Goal: Information Seeking & Learning: Check status

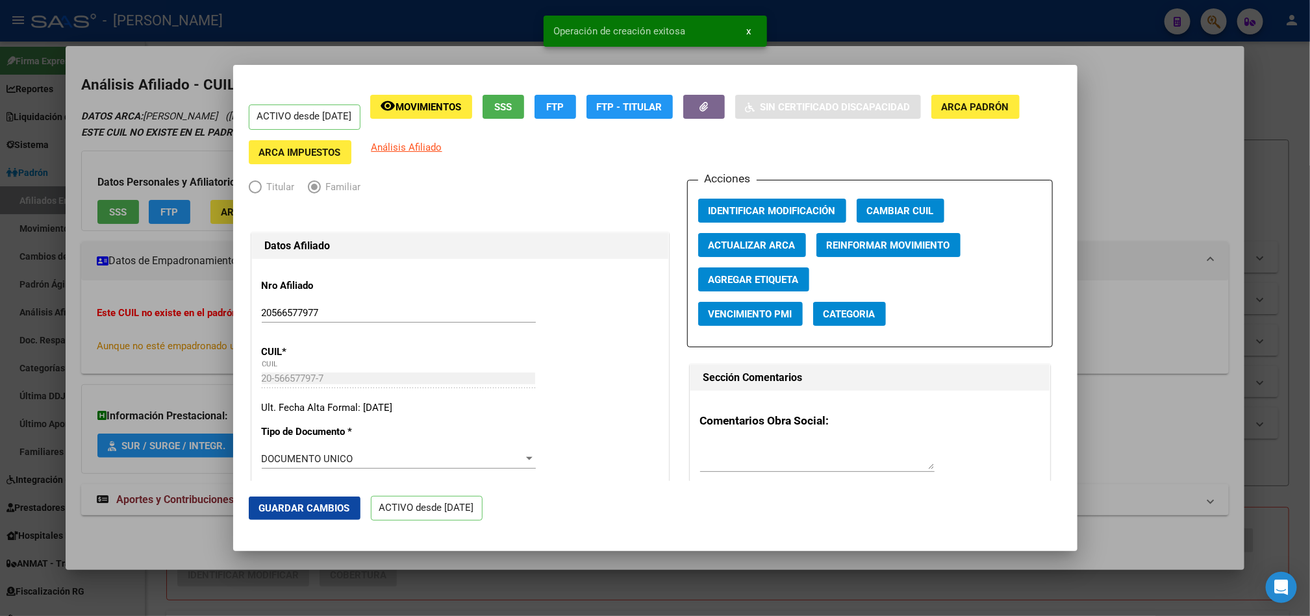
click at [0, 335] on div at bounding box center [655, 308] width 1310 height 616
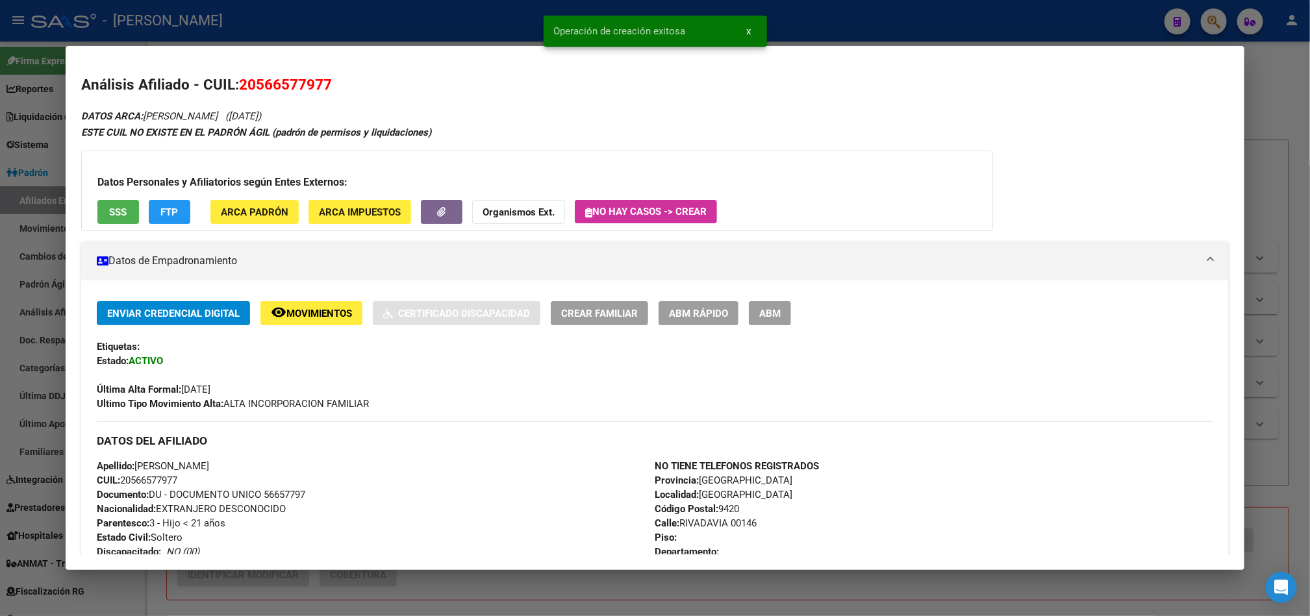
click at [0, 179] on div at bounding box center [655, 308] width 1310 height 616
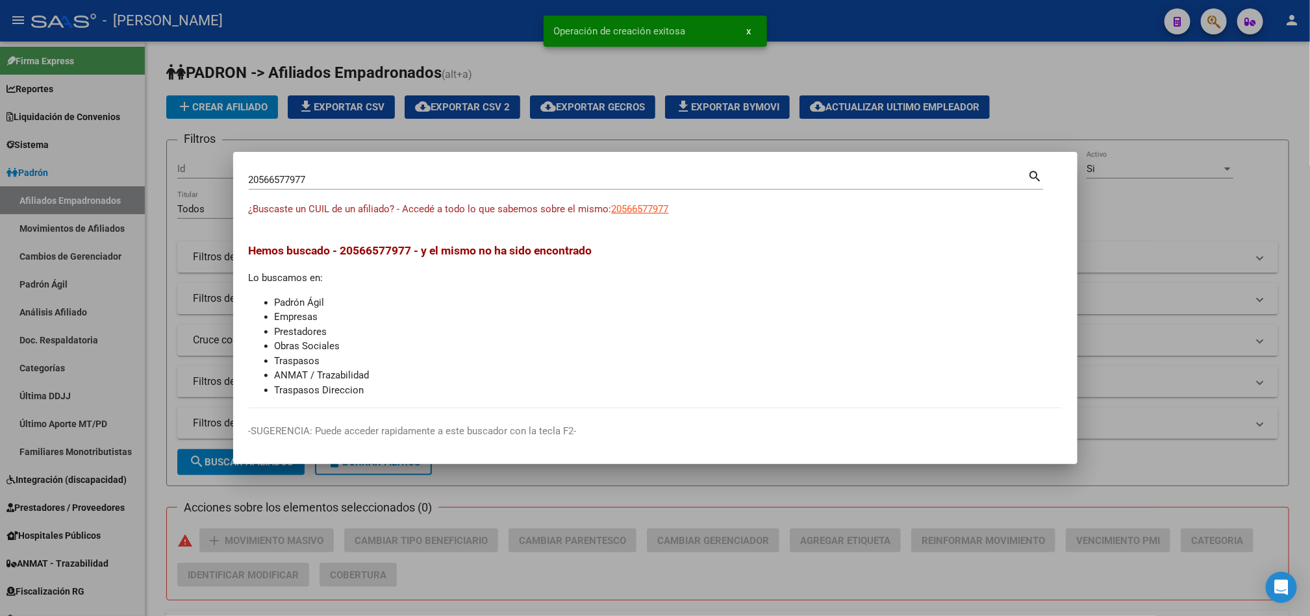
click at [673, 185] on input "20566577977" at bounding box center [638, 180] width 779 height 12
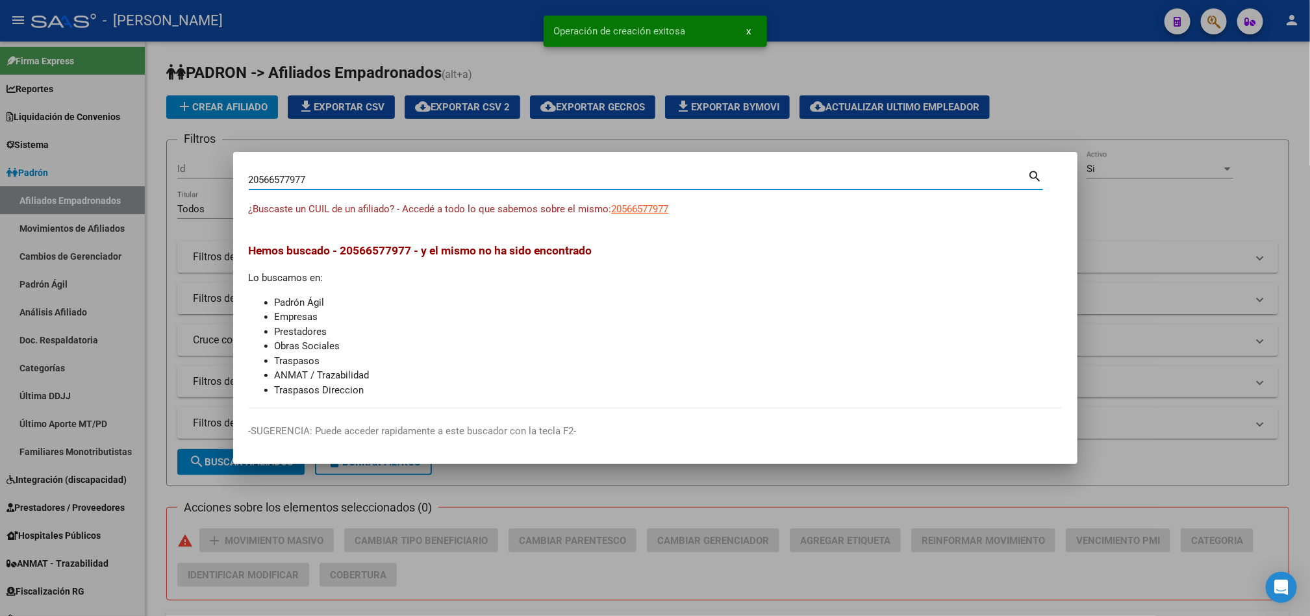
click at [673, 185] on input "20566577977" at bounding box center [638, 180] width 779 height 12
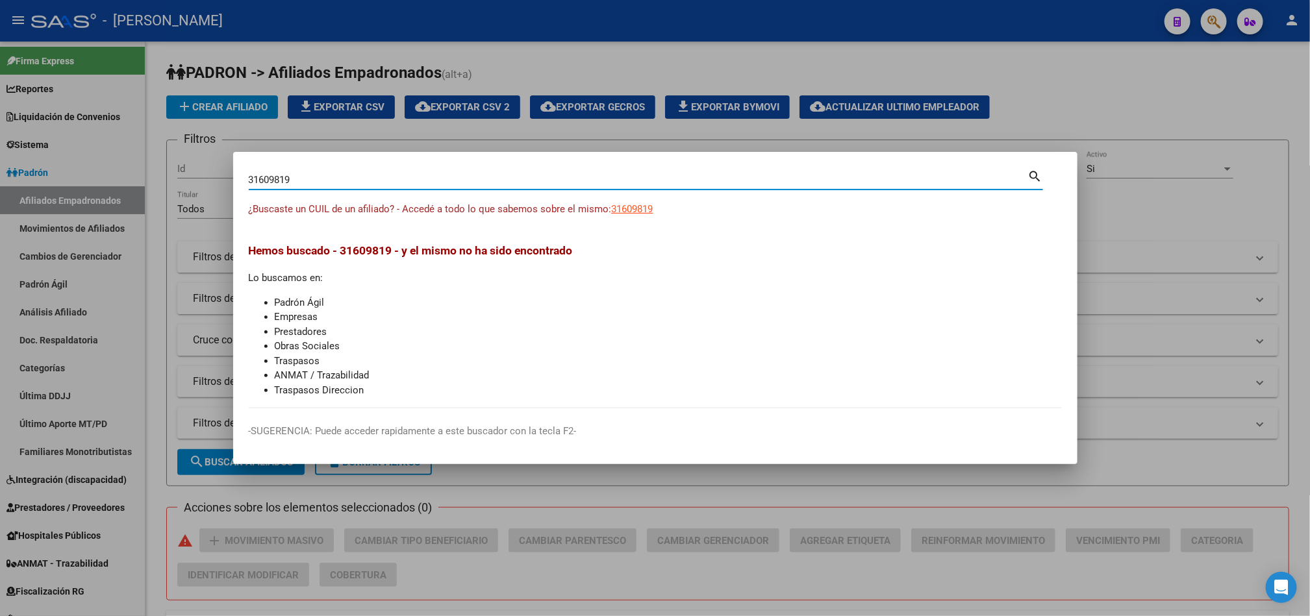
type input "31609819"
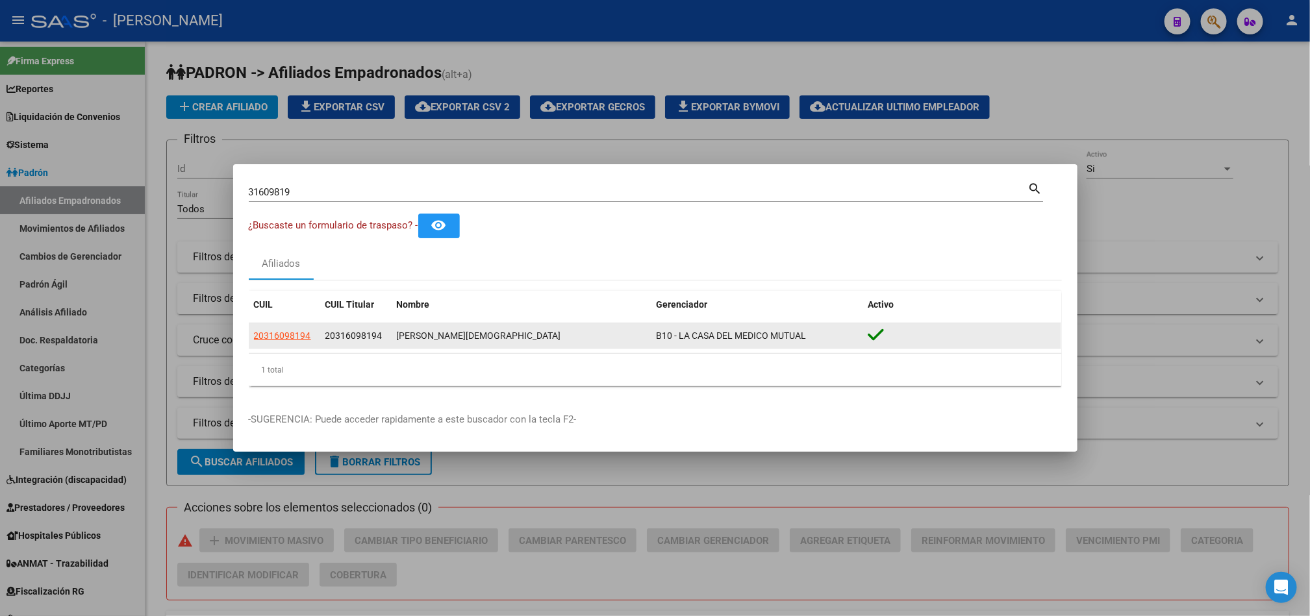
click at [281, 342] on app-link-go-to "20316098194" at bounding box center [282, 336] width 57 height 15
click at [273, 335] on span "20316098194" at bounding box center [282, 335] width 57 height 10
type textarea "20316098194"
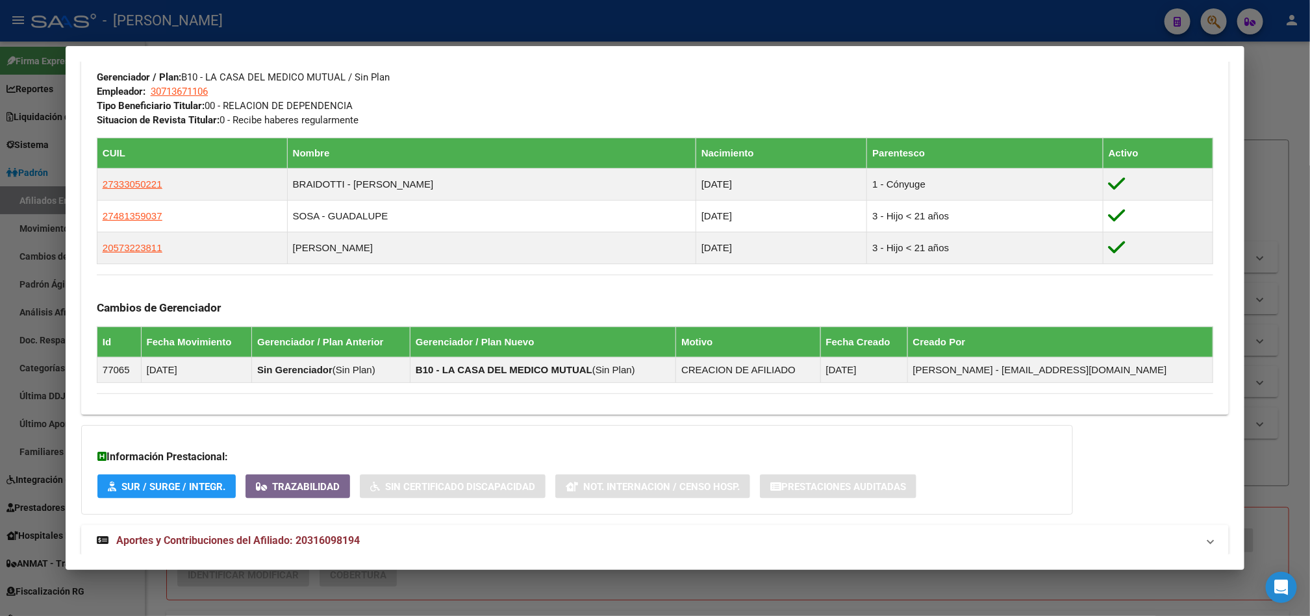
scroll to position [677, 0]
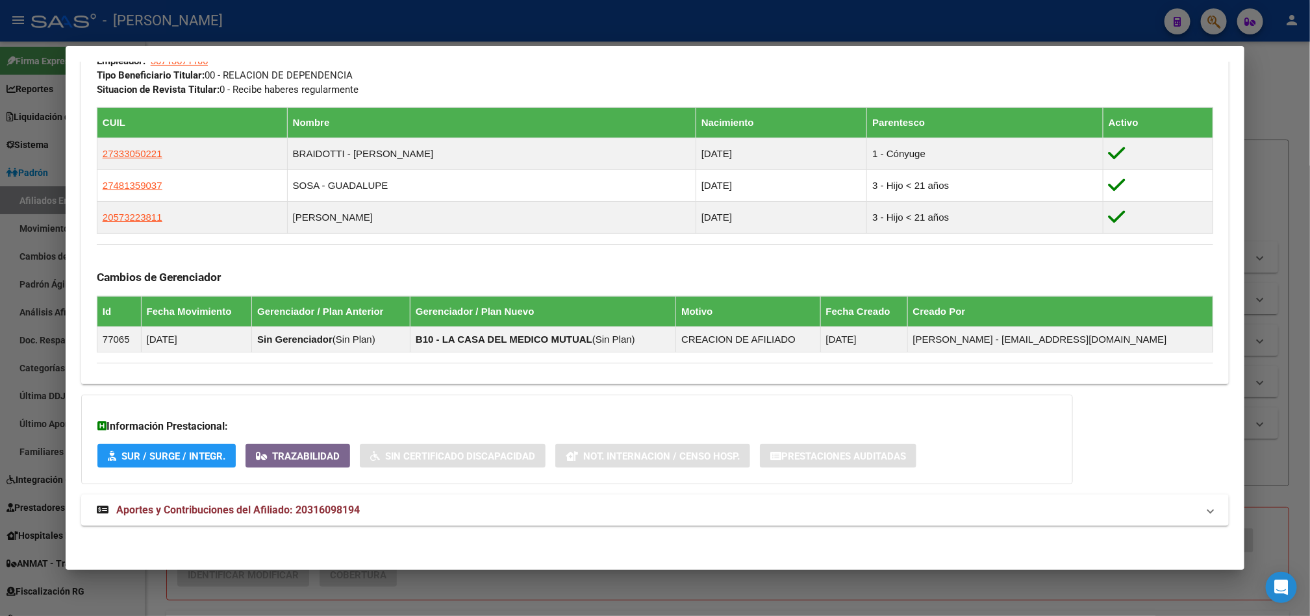
click at [260, 506] on span "Aportes y Contribuciones del Afiliado: 20316098194" at bounding box center [237, 510] width 243 height 12
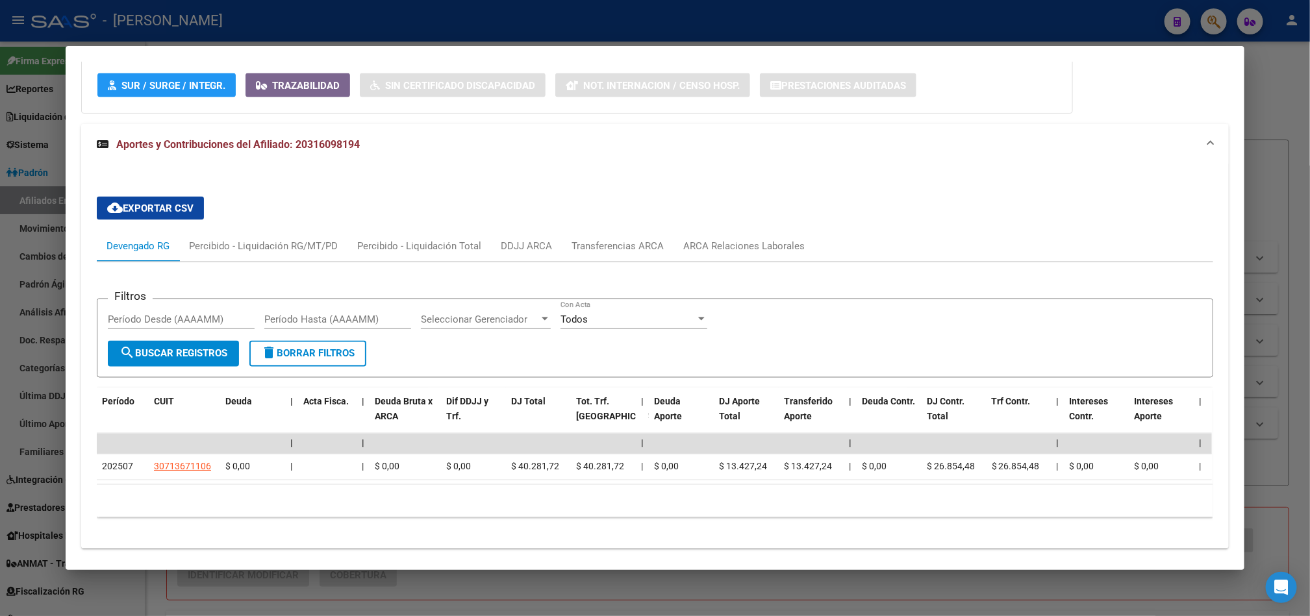
scroll to position [1045, 0]
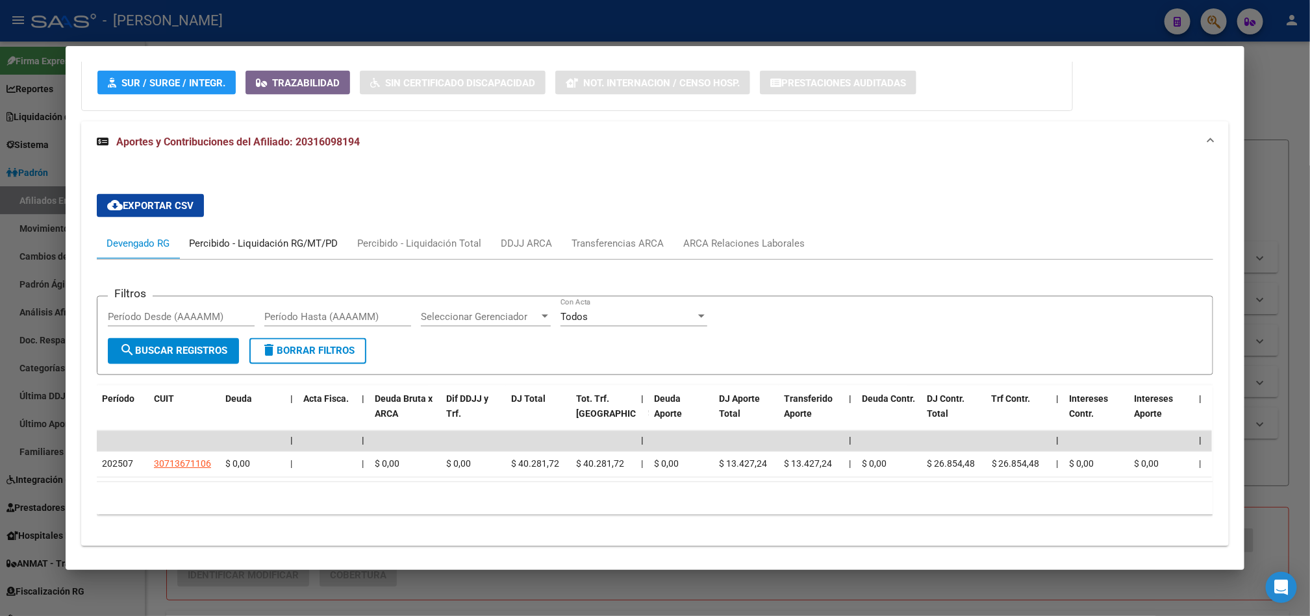
click at [280, 246] on div "Percibido - Liquidación RG/MT/PD" at bounding box center [263, 243] width 149 height 14
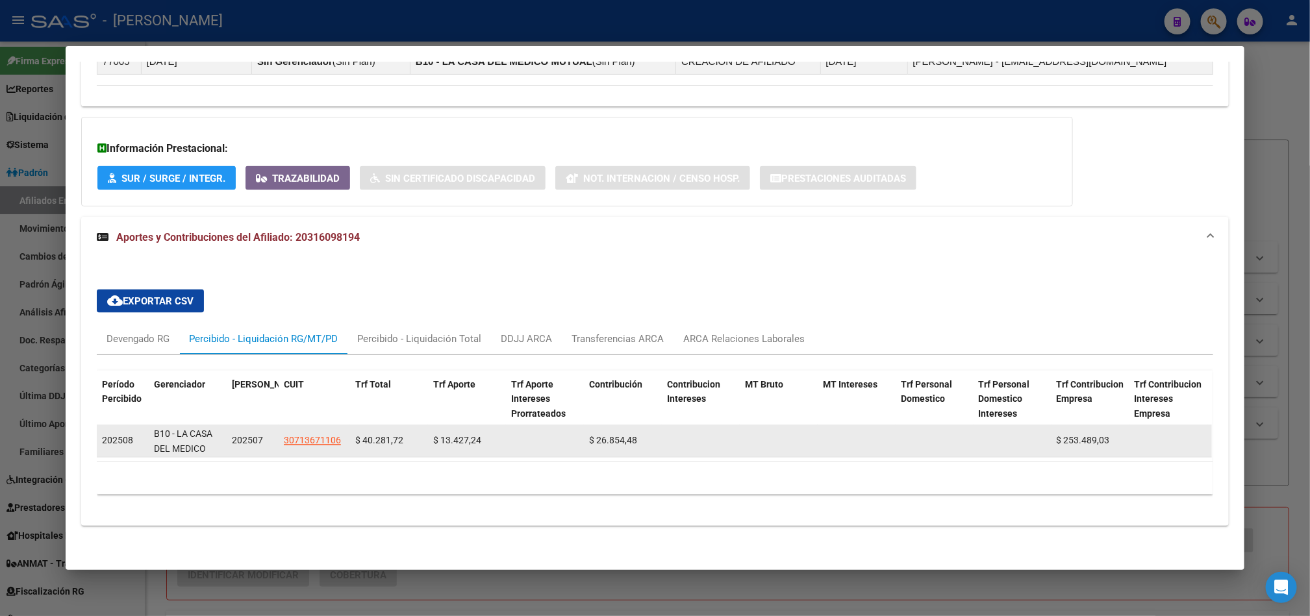
scroll to position [16, 0]
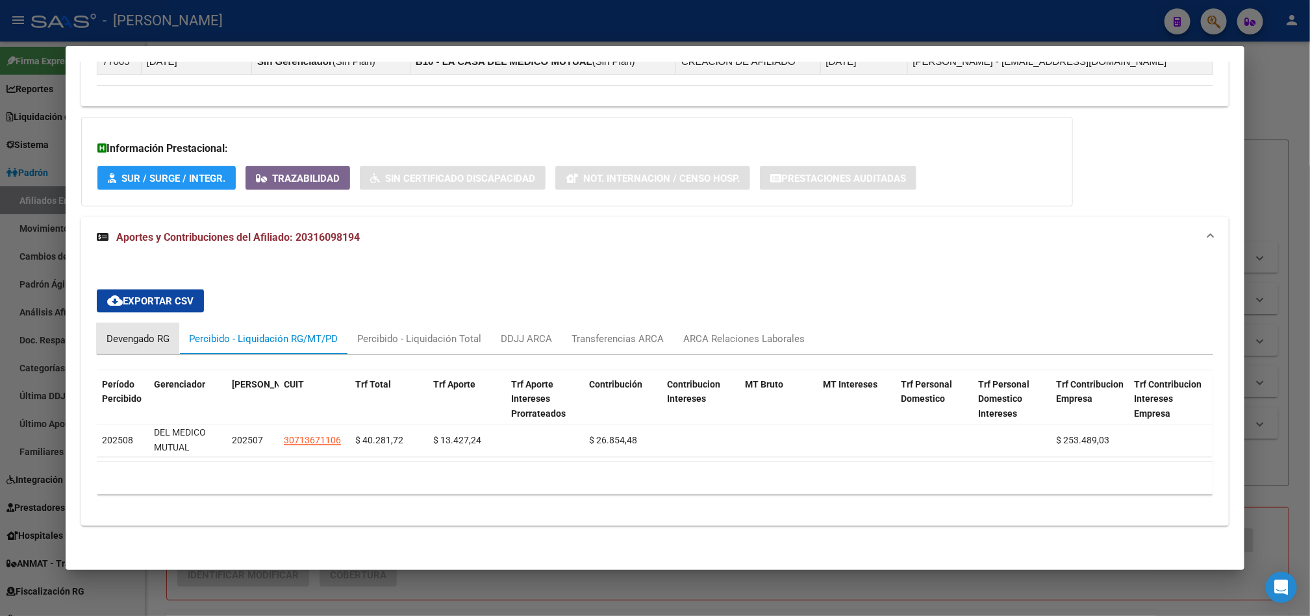
click at [129, 332] on div "Devengado RG" at bounding box center [137, 339] width 63 height 14
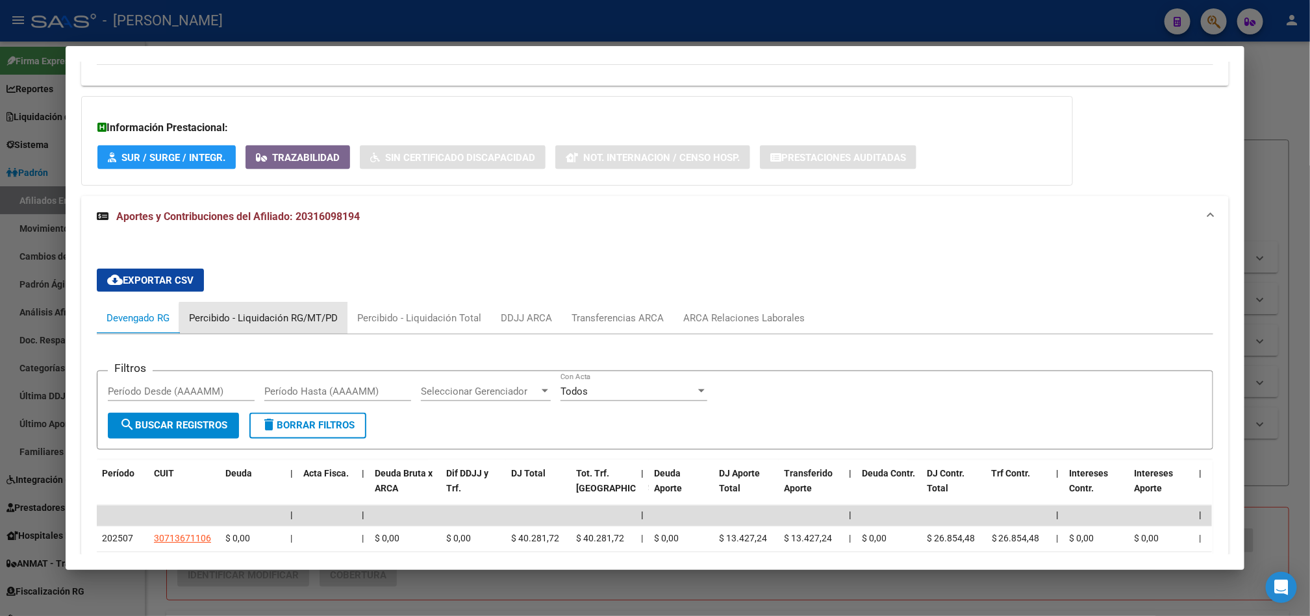
click at [271, 334] on div "Percibido - Liquidación RG/MT/PD" at bounding box center [263, 318] width 168 height 31
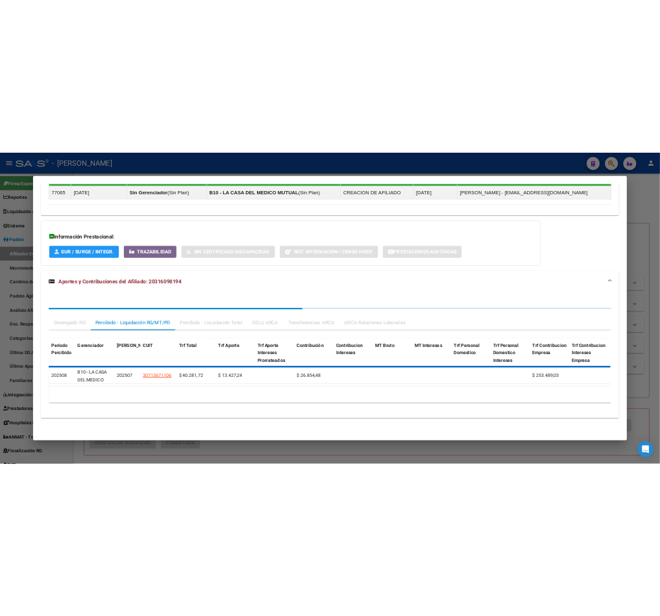
scroll to position [970, 0]
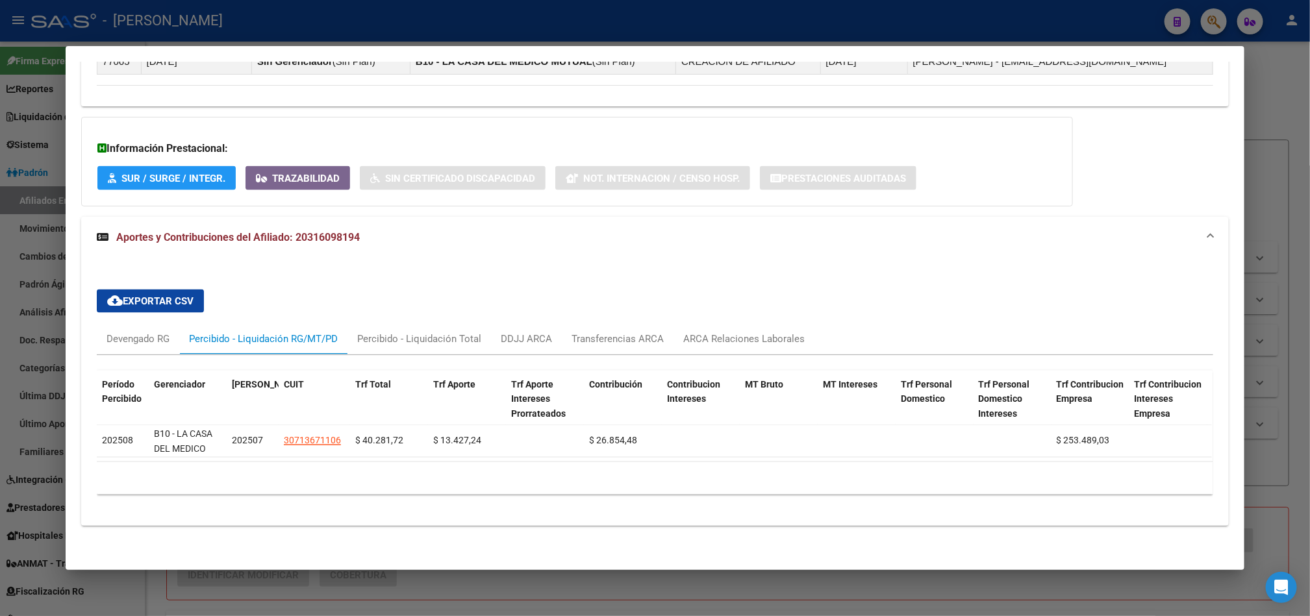
click at [0, 503] on div at bounding box center [655, 308] width 1310 height 616
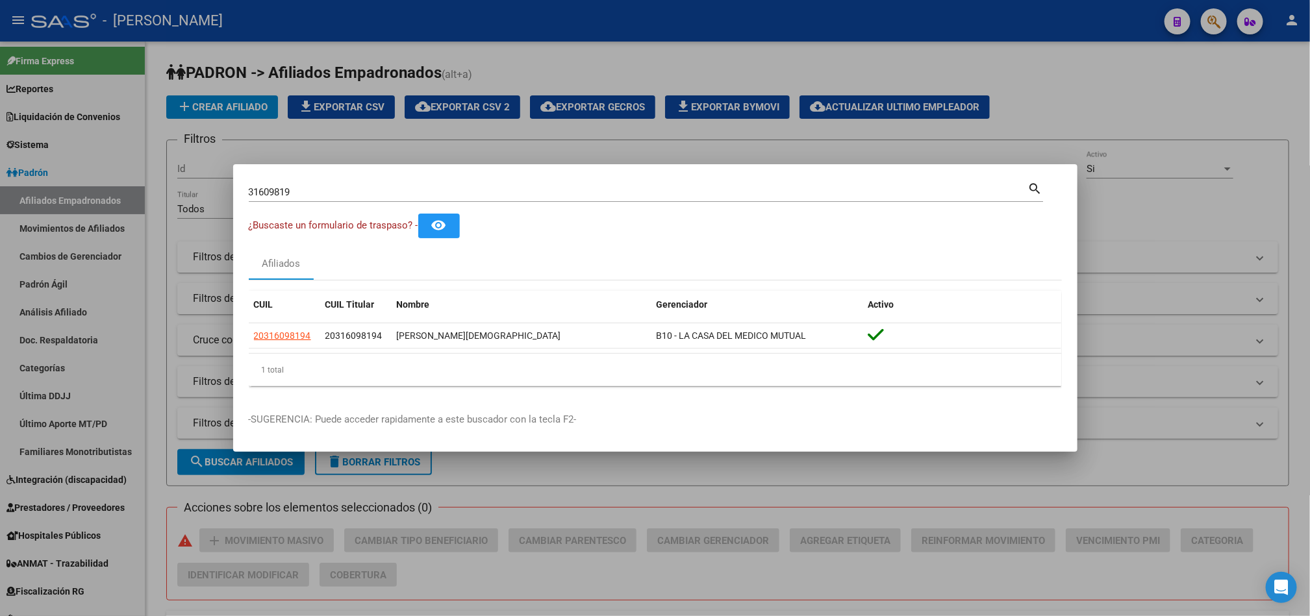
click at [125, 201] on div at bounding box center [655, 308] width 1310 height 616
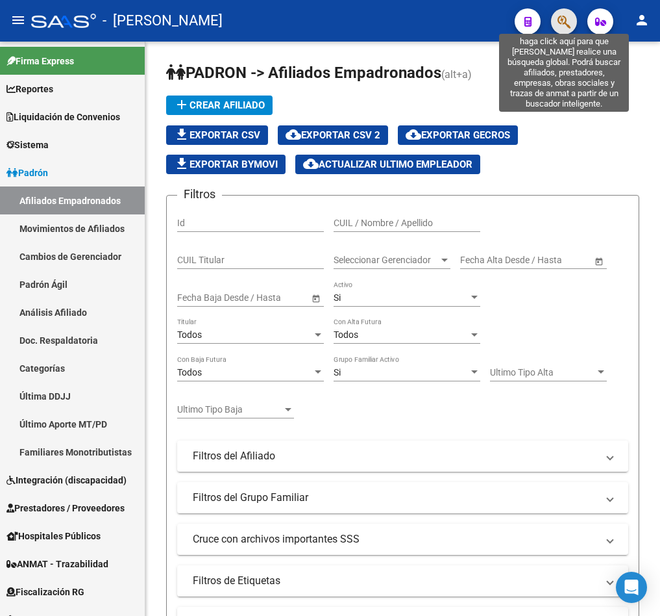
click at [560, 24] on icon "button" at bounding box center [564, 21] width 13 height 15
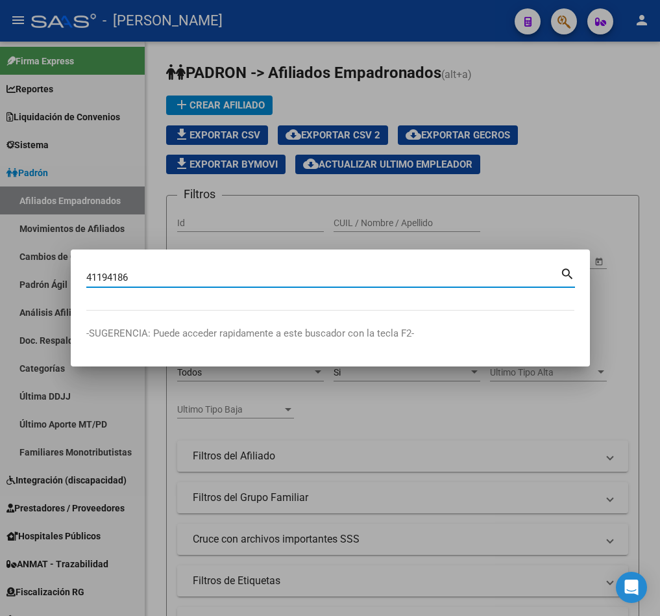
type input "41194186"
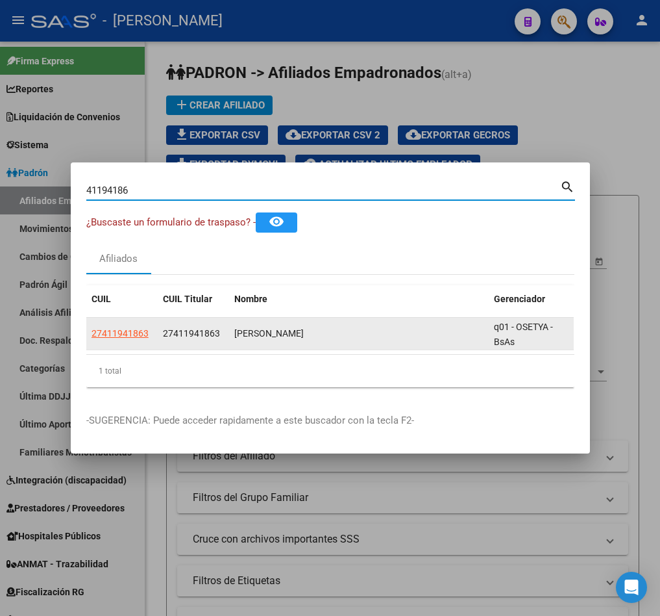
click at [178, 328] on span "27411941863" at bounding box center [191, 333] width 57 height 10
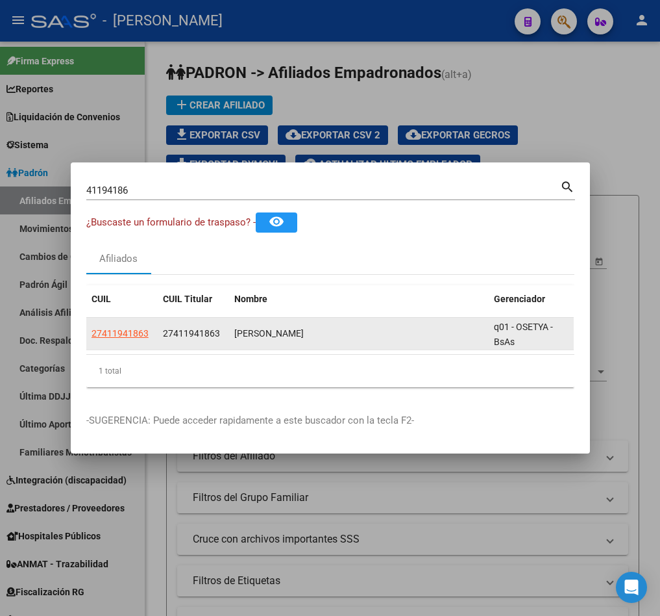
click at [178, 328] on span "27411941863" at bounding box center [191, 333] width 57 height 10
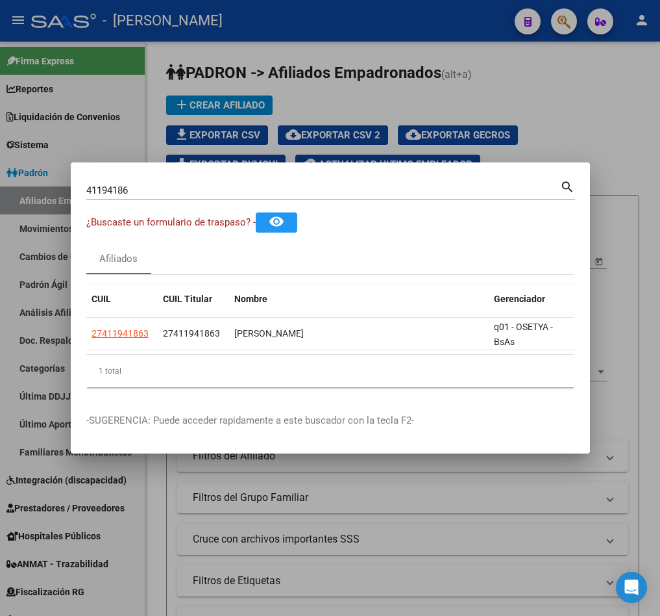
copy span "27411941863"
click at [591, 76] on div at bounding box center [330, 308] width 660 height 616
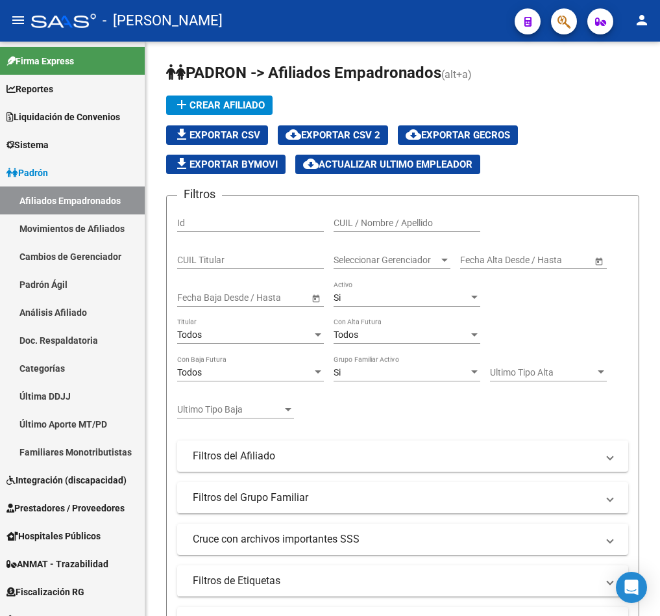
click at [571, 32] on span "button" at bounding box center [564, 21] width 13 height 27
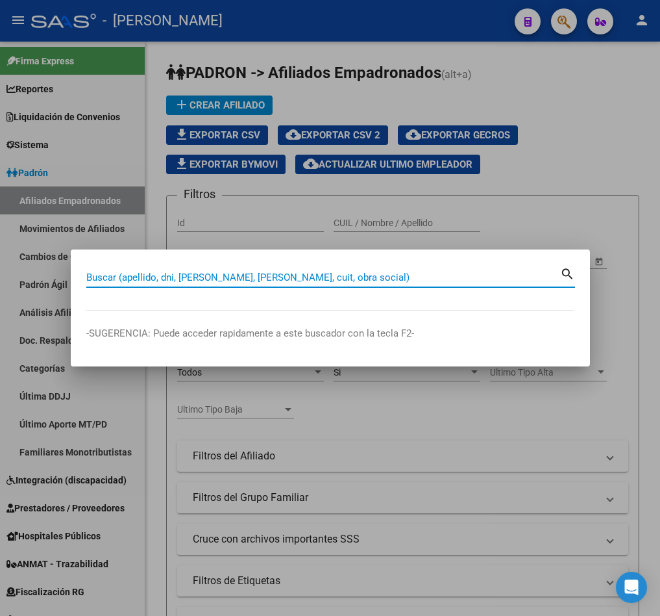
paste input "27411941863"
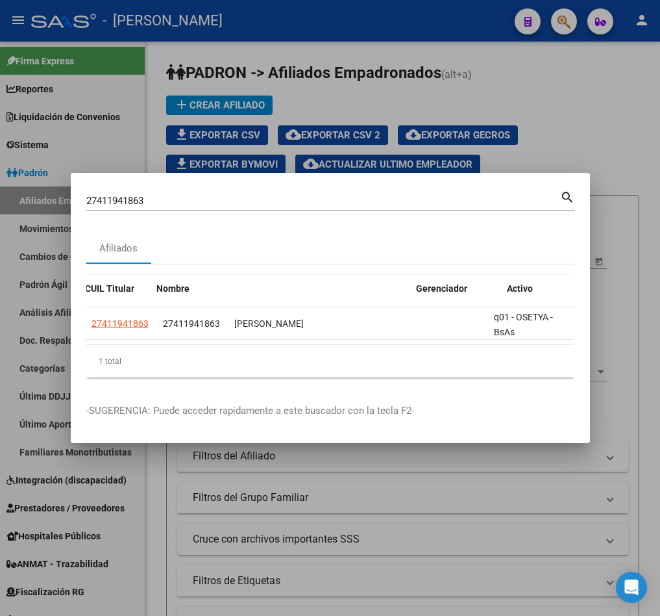
scroll to position [0, 84]
click at [406, 191] on div "27411941863 [PERSON_NAME] (apellido, dni, cuil, [PERSON_NAME], cuit, obra socia…" at bounding box center [323, 200] width 474 height 19
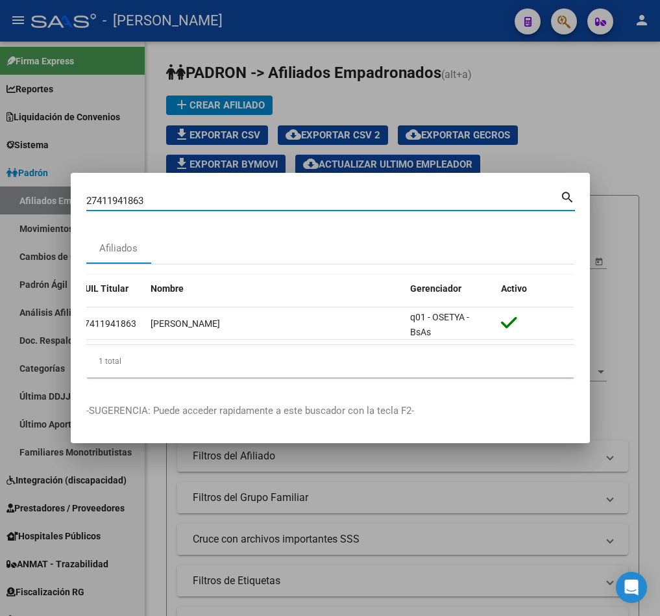
click at [390, 197] on input "27411941863" at bounding box center [323, 201] width 474 height 12
type input "31609819"
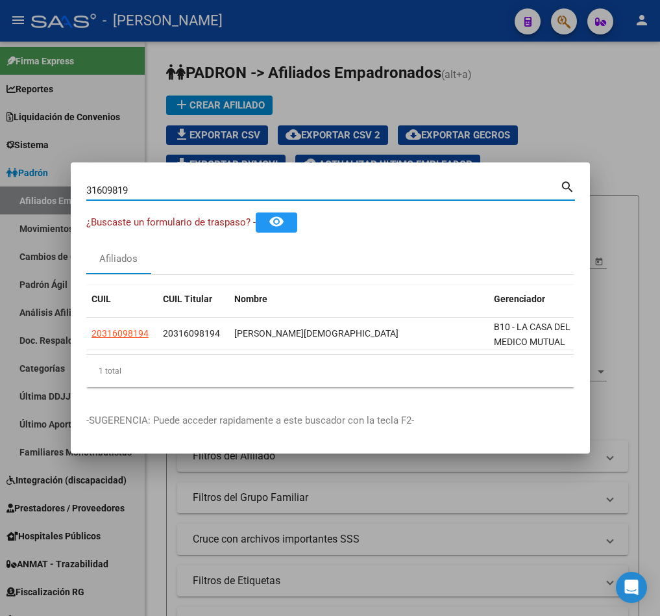
click at [215, 193] on div "31609819 Buscar (apellido, dni, [PERSON_NAME], [PERSON_NAME], cuit, obra social…" at bounding box center [330, 195] width 489 height 34
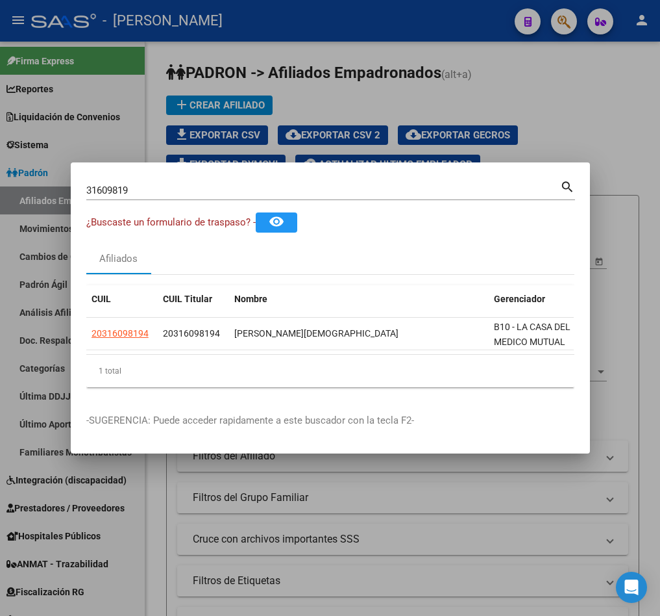
click at [215, 193] on div "31609819 Buscar (apellido, dni, [PERSON_NAME], [PERSON_NAME], cuit, obra social…" at bounding box center [330, 195] width 489 height 34
click at [181, 184] on input "31609819" at bounding box center [323, 190] width 474 height 12
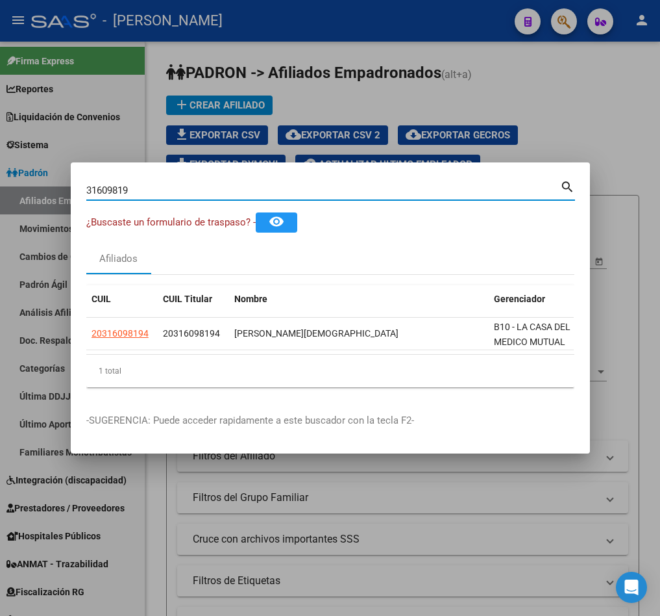
click at [181, 184] on input "31609819" at bounding box center [323, 190] width 474 height 12
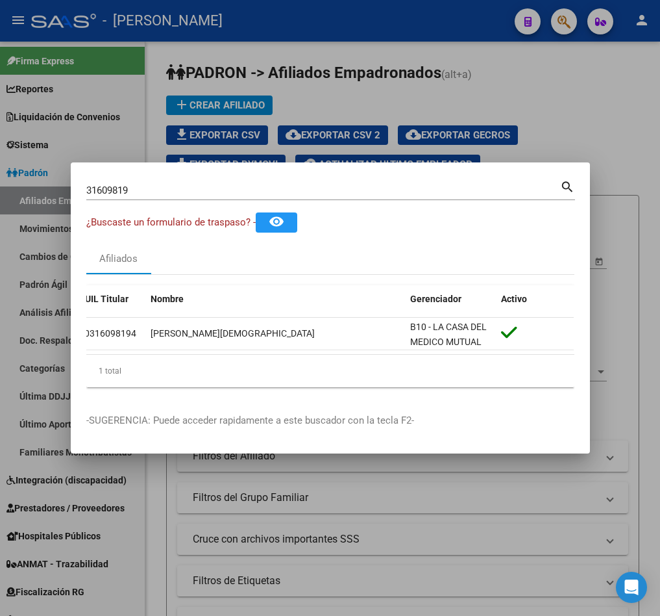
click at [549, 67] on div at bounding box center [330, 308] width 660 height 616
